Goal: Task Accomplishment & Management: Complete application form

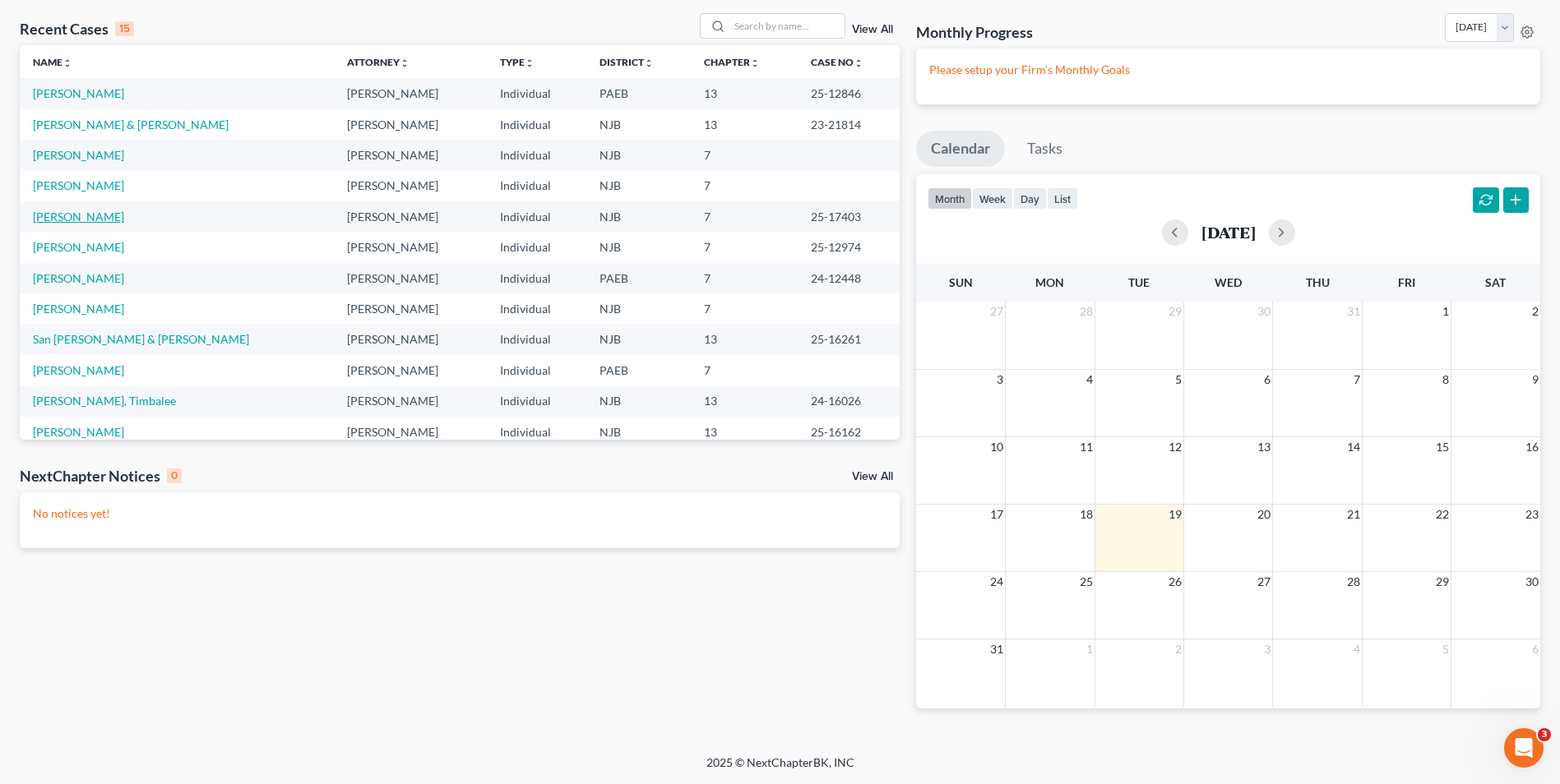
click at [68, 218] on link "[PERSON_NAME]" at bounding box center [78, 217] width 91 height 14
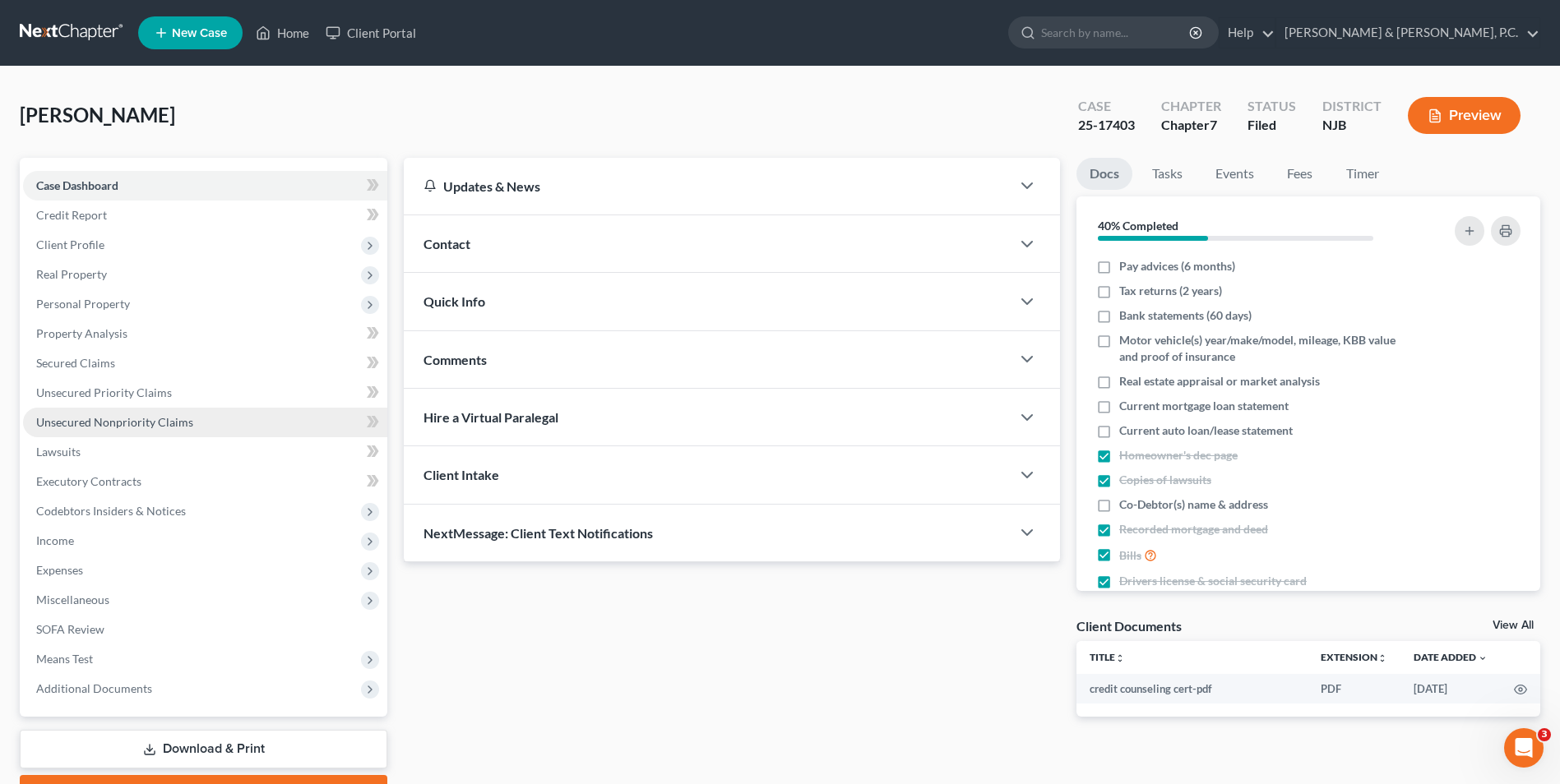
click at [84, 423] on span "Unsecured Nonpriority Claims" at bounding box center [114, 422] width 157 height 14
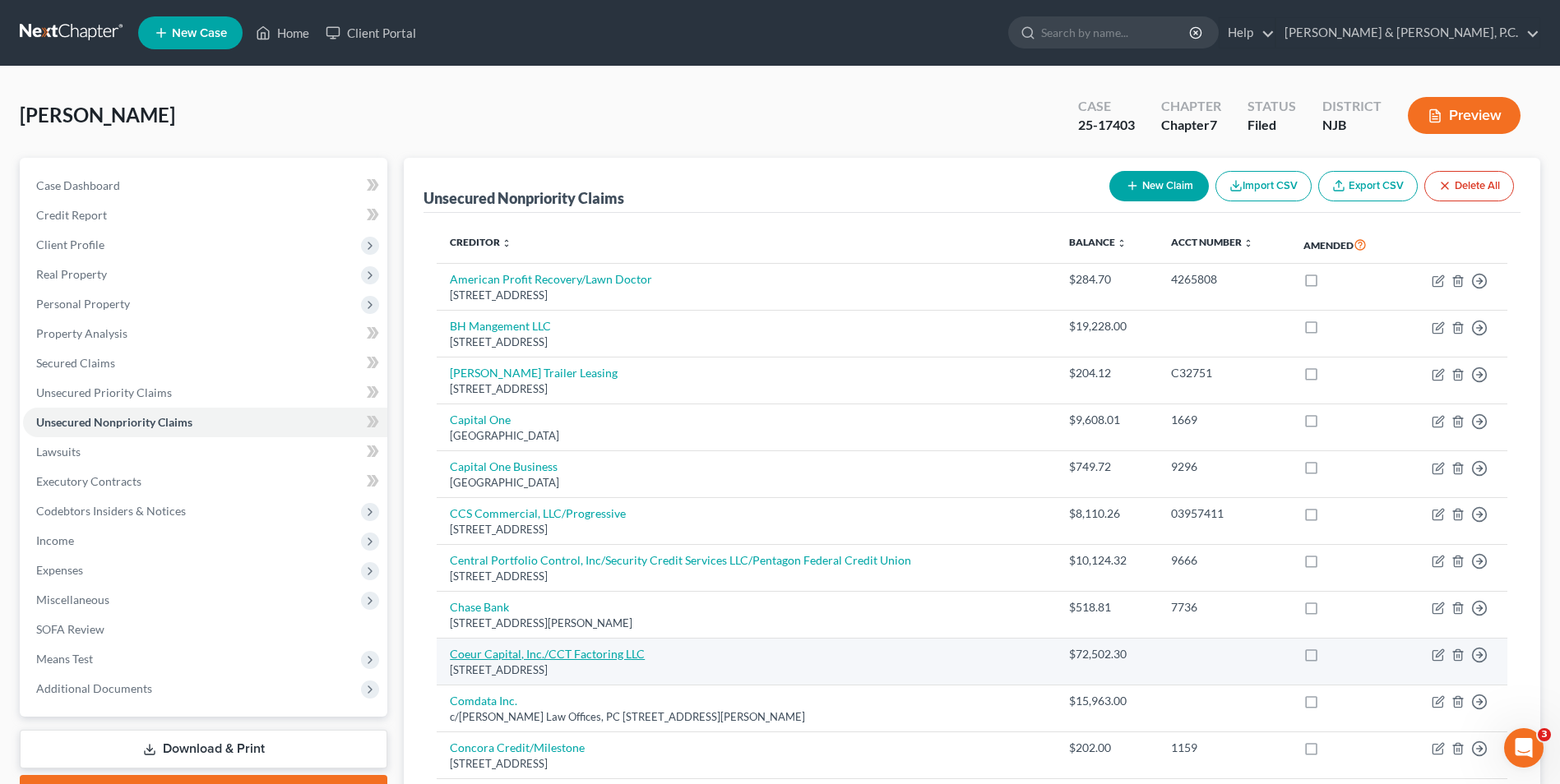
click at [553, 655] on link "Coeur Capital, Inc./CCT Factoring LLC" at bounding box center [546, 653] width 195 height 14
select select "10"
select select "18"
select select "0"
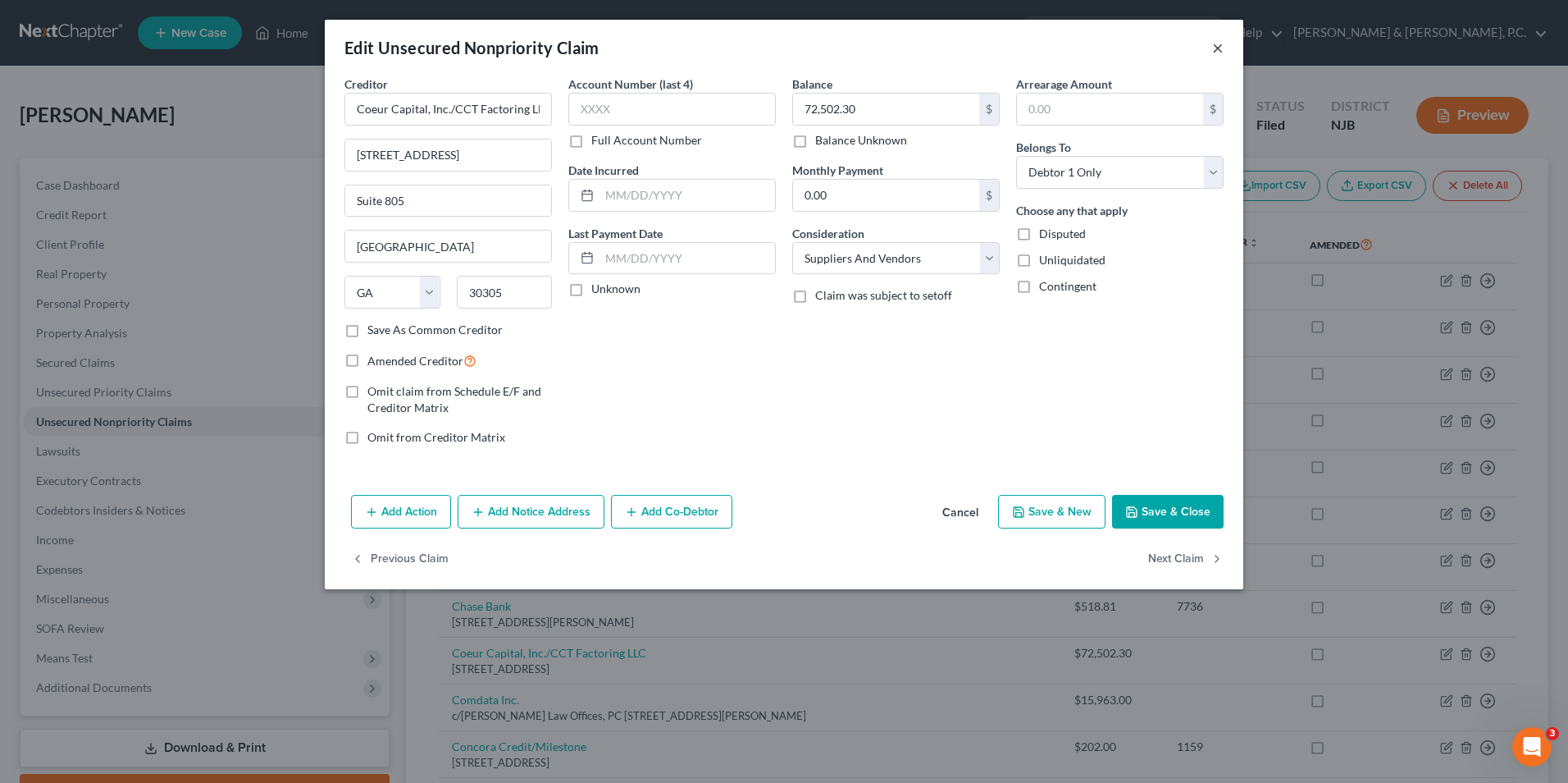
click at [1218, 47] on button "×" at bounding box center [1218, 47] width 12 height 19
